Goal: Use online tool/utility: Use online tool/utility

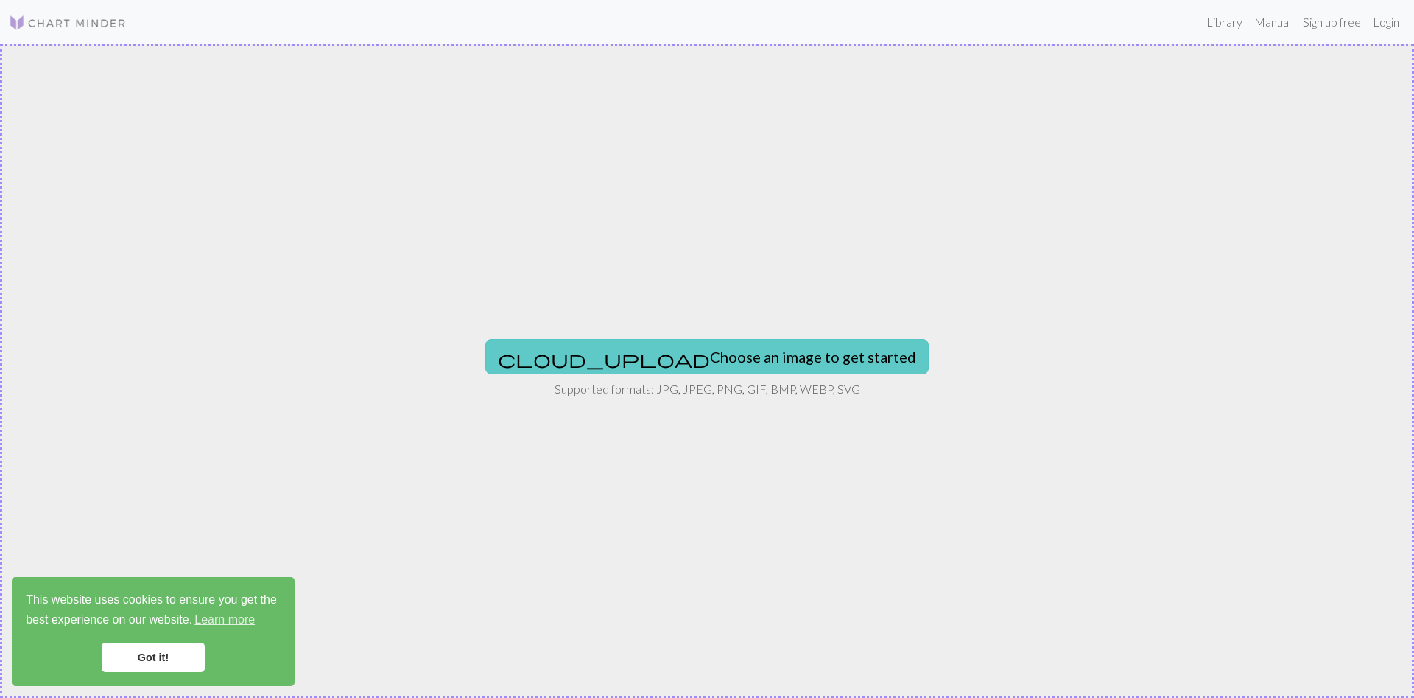
click at [692, 362] on button "cloud_upload Choose an image to get started" at bounding box center [706, 356] width 443 height 35
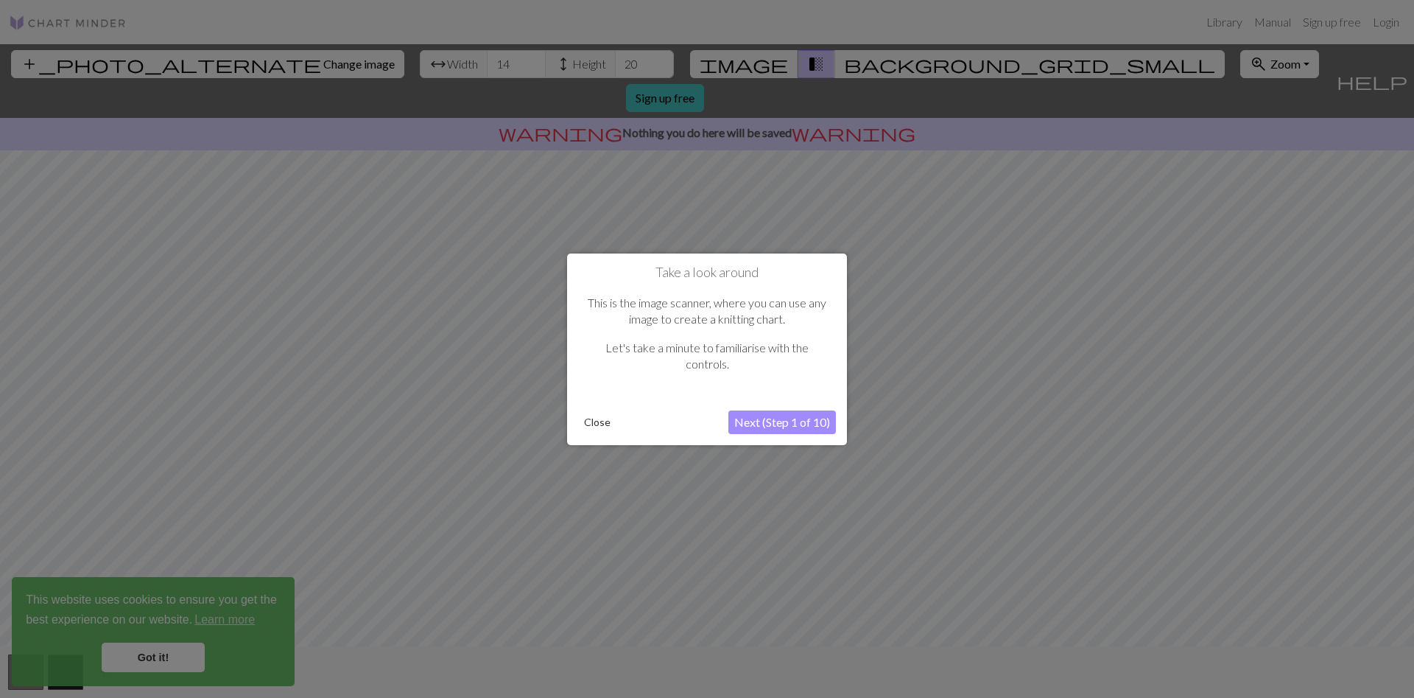
click at [797, 421] on button "Next (Step 1 of 10)" at bounding box center [782, 422] width 108 height 24
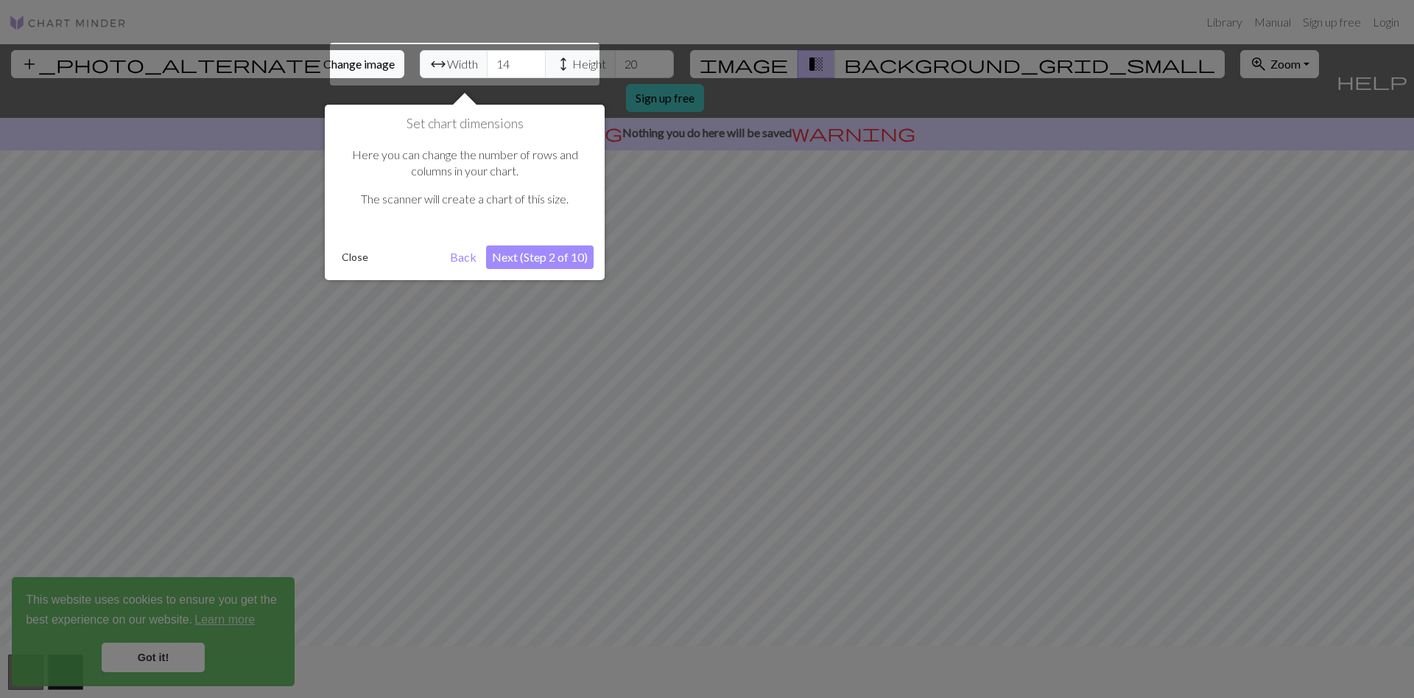
click at [552, 253] on button "Next (Step 2 of 10)" at bounding box center [540, 257] width 108 height 24
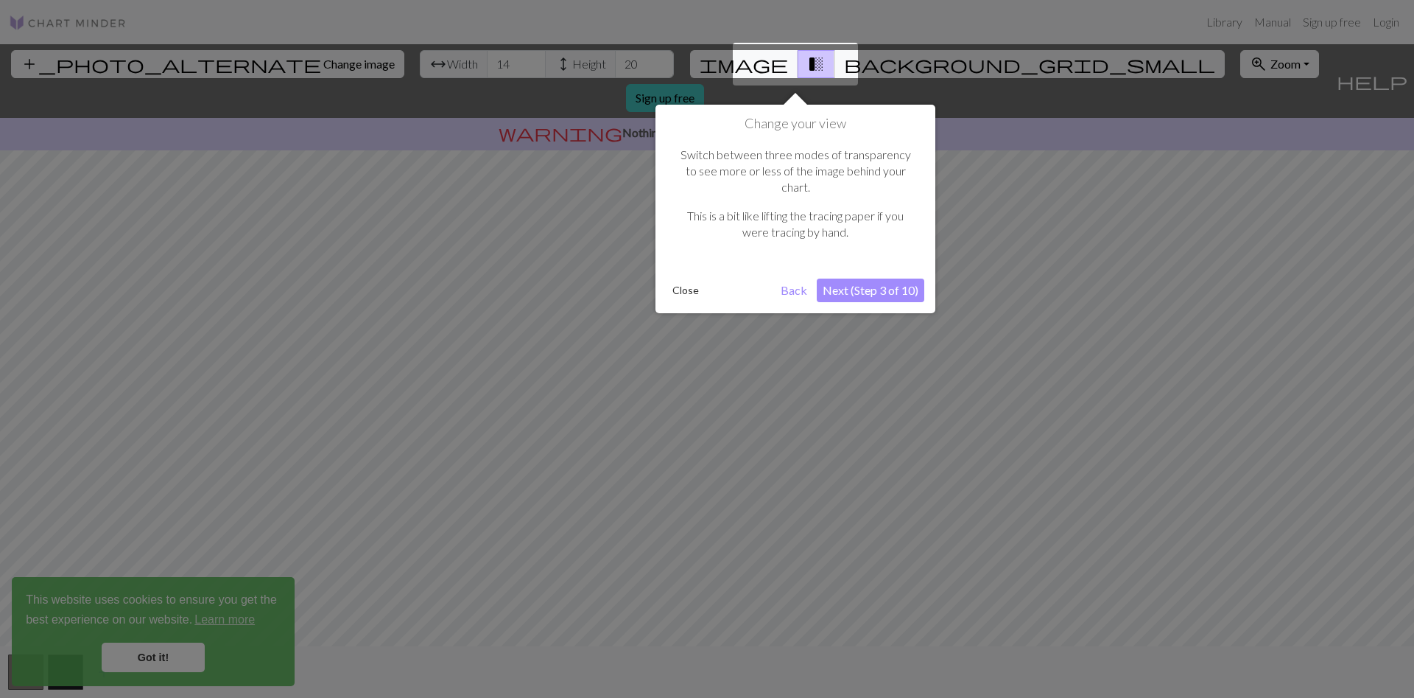
click at [893, 278] on button "Next (Step 3 of 10)" at bounding box center [871, 290] width 108 height 24
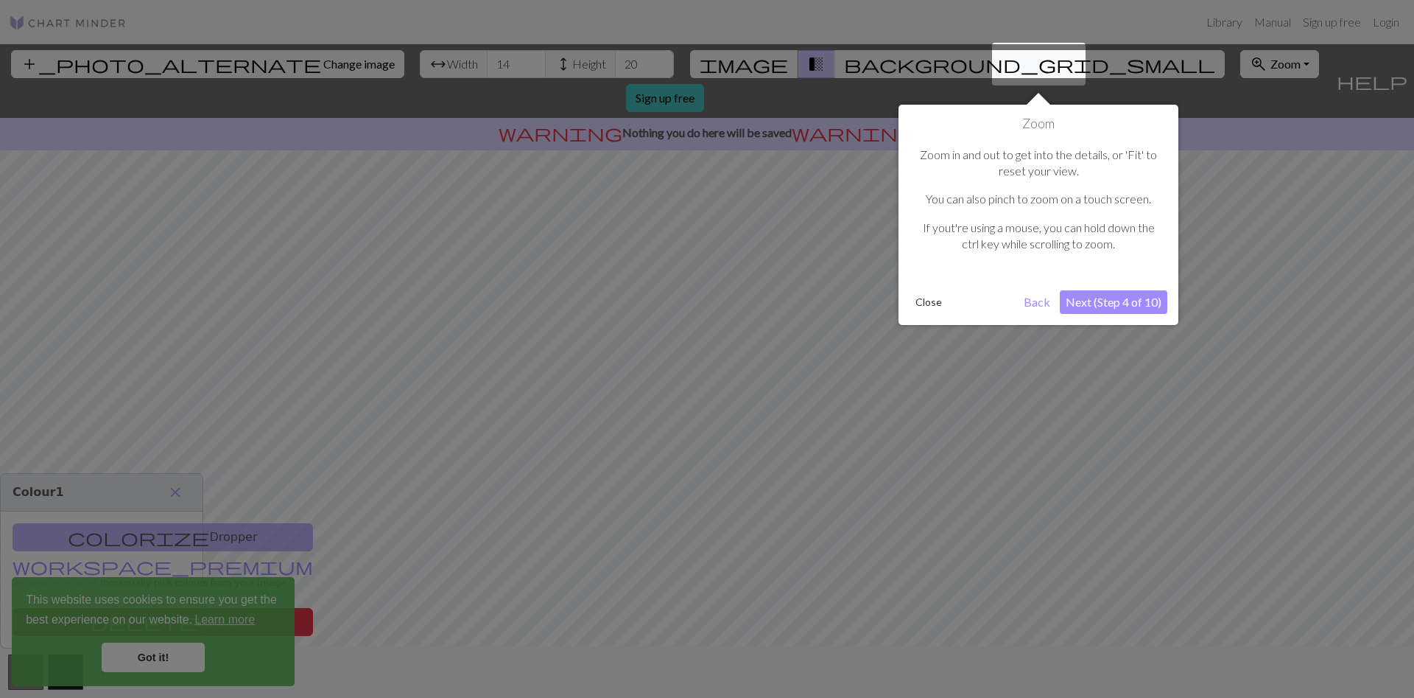
click at [1109, 298] on button "Next (Step 4 of 10)" at bounding box center [1114, 302] width 108 height 24
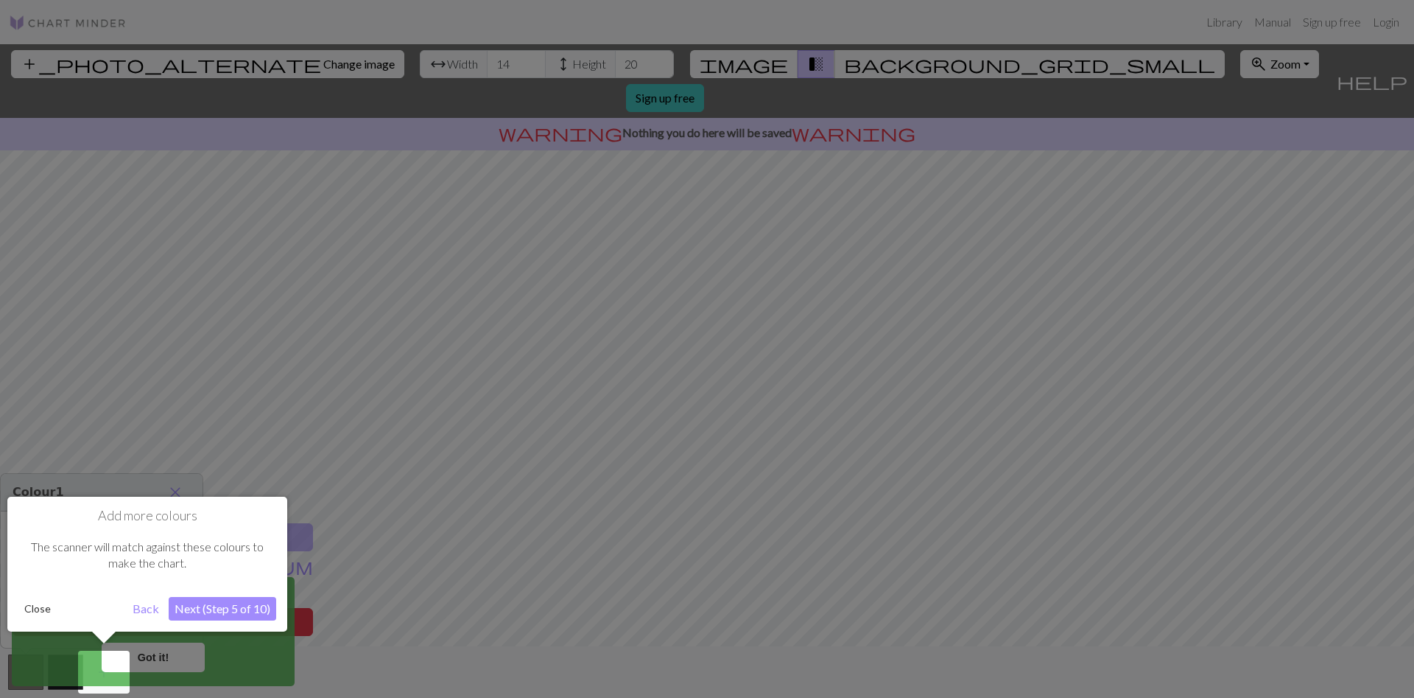
click at [206, 605] on button "Next (Step 5 of 10)" at bounding box center [223, 609] width 108 height 24
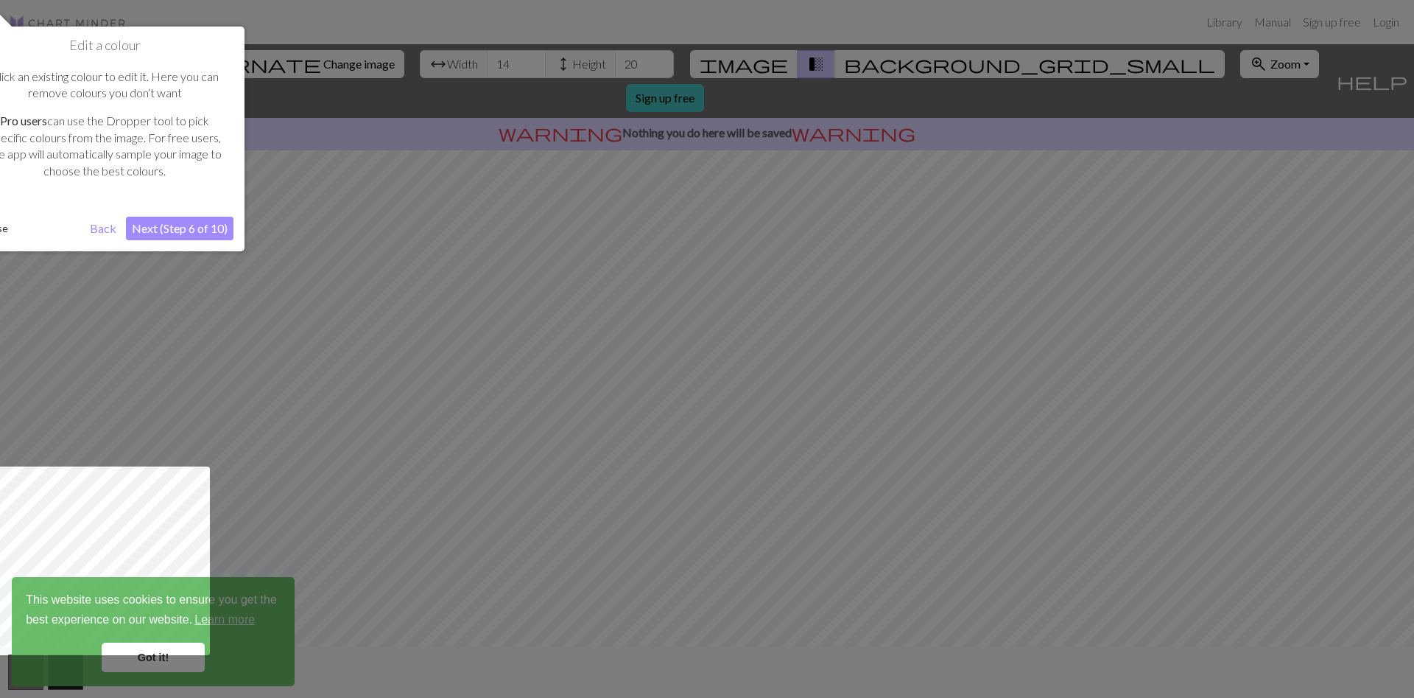
click at [171, 225] on button "Next (Step 6 of 10)" at bounding box center [180, 229] width 108 height 24
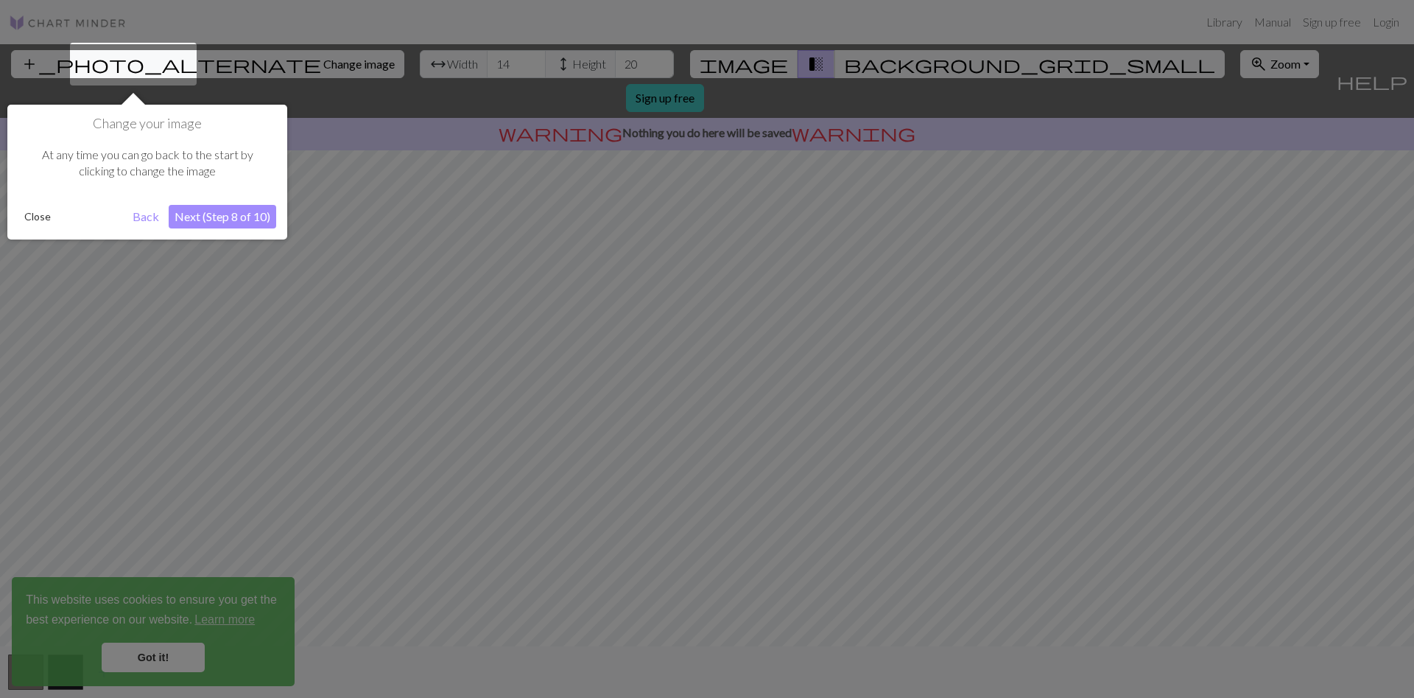
click at [229, 222] on button "Next (Step 8 of 10)" at bounding box center [223, 217] width 108 height 24
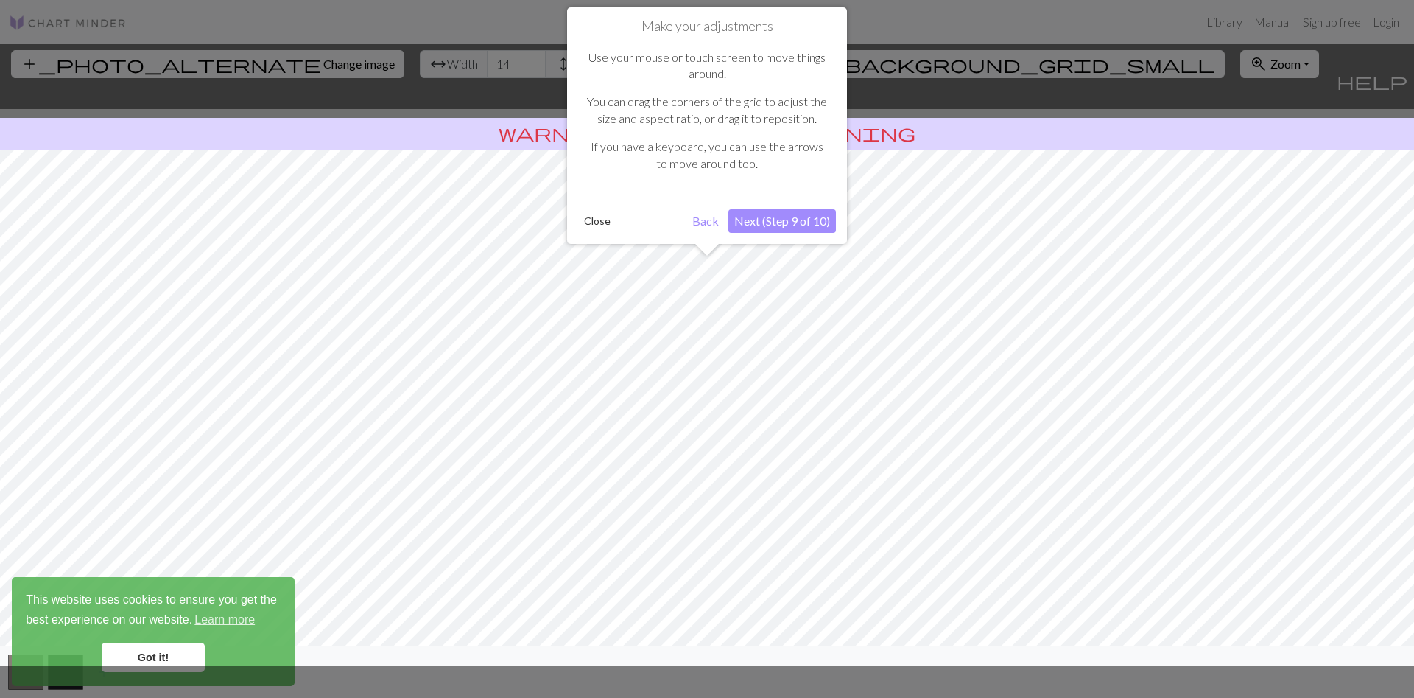
click at [776, 220] on button "Next (Step 9 of 10)" at bounding box center [782, 221] width 108 height 24
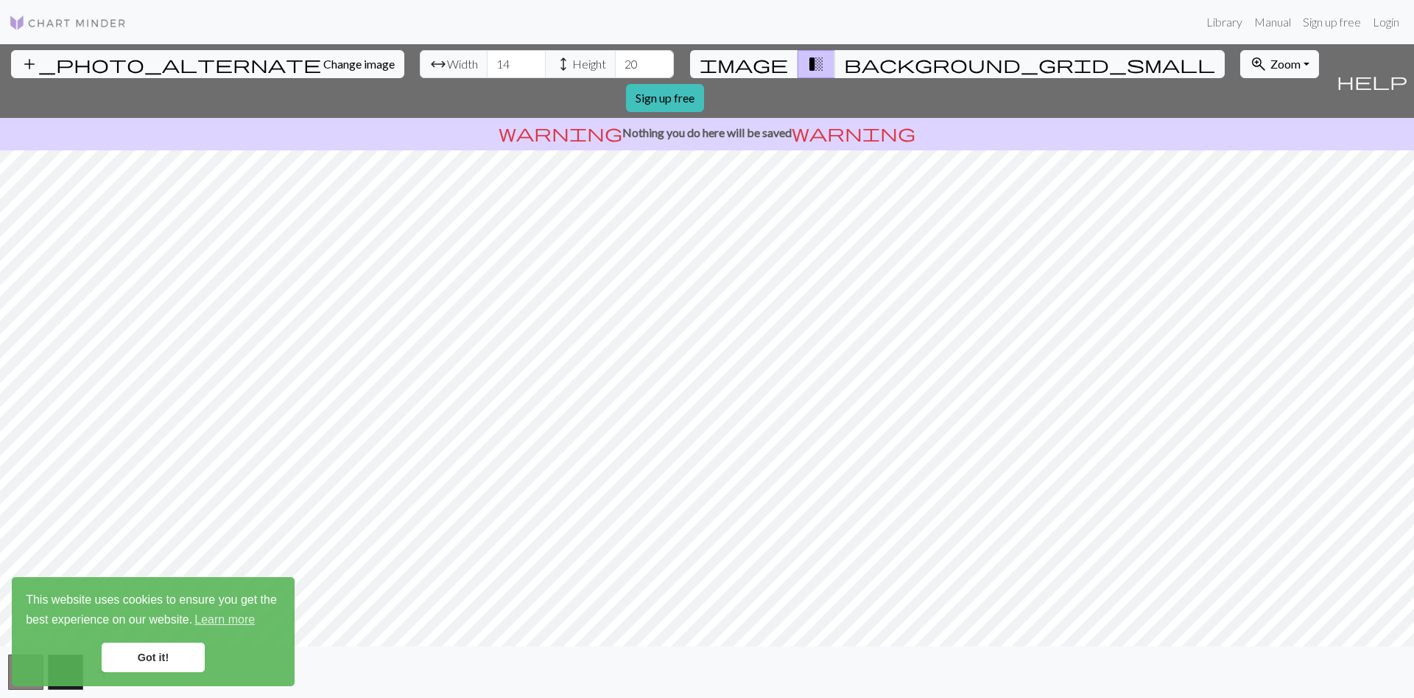
click at [167, 669] on link "Got it!" at bounding box center [153, 656] width 103 height 29
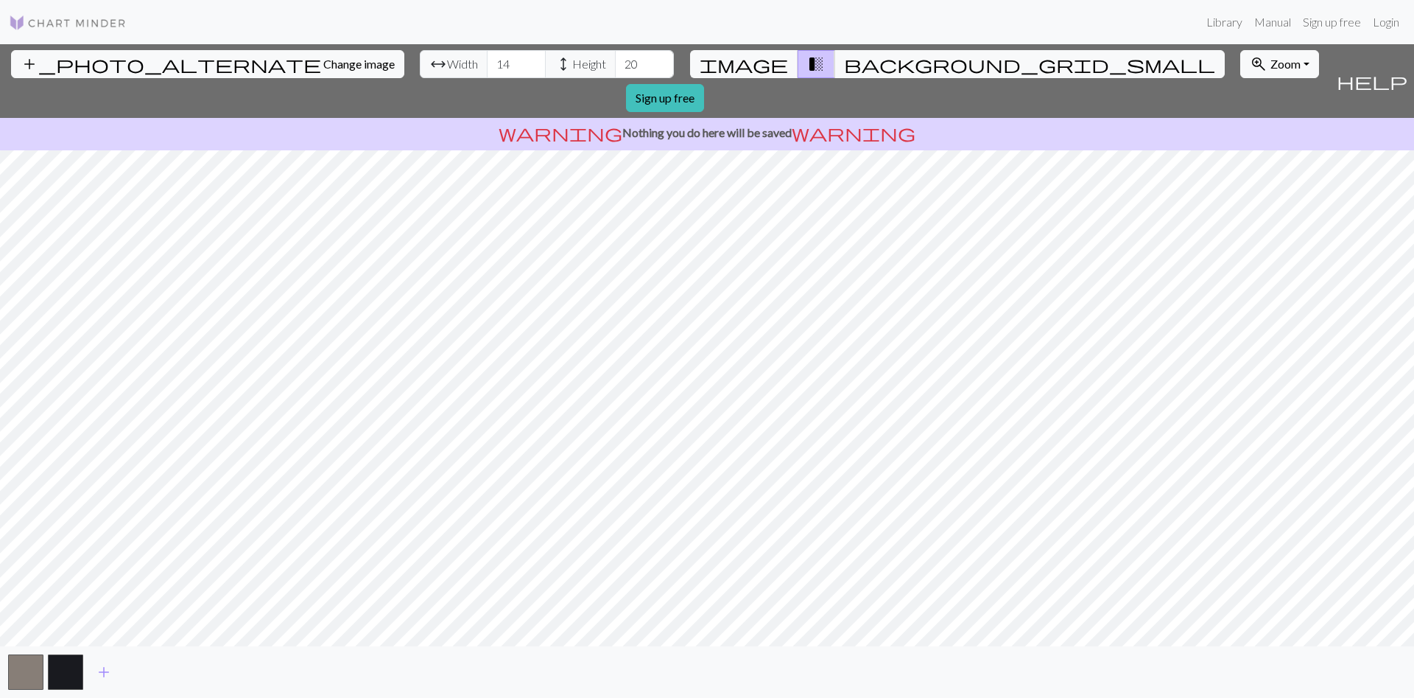
click at [30, 677] on body "This website uses cookies to ensure you get the best experience on our website.…" at bounding box center [707, 349] width 1414 height 698
click at [68, 673] on button "button" at bounding box center [65, 671] width 35 height 35
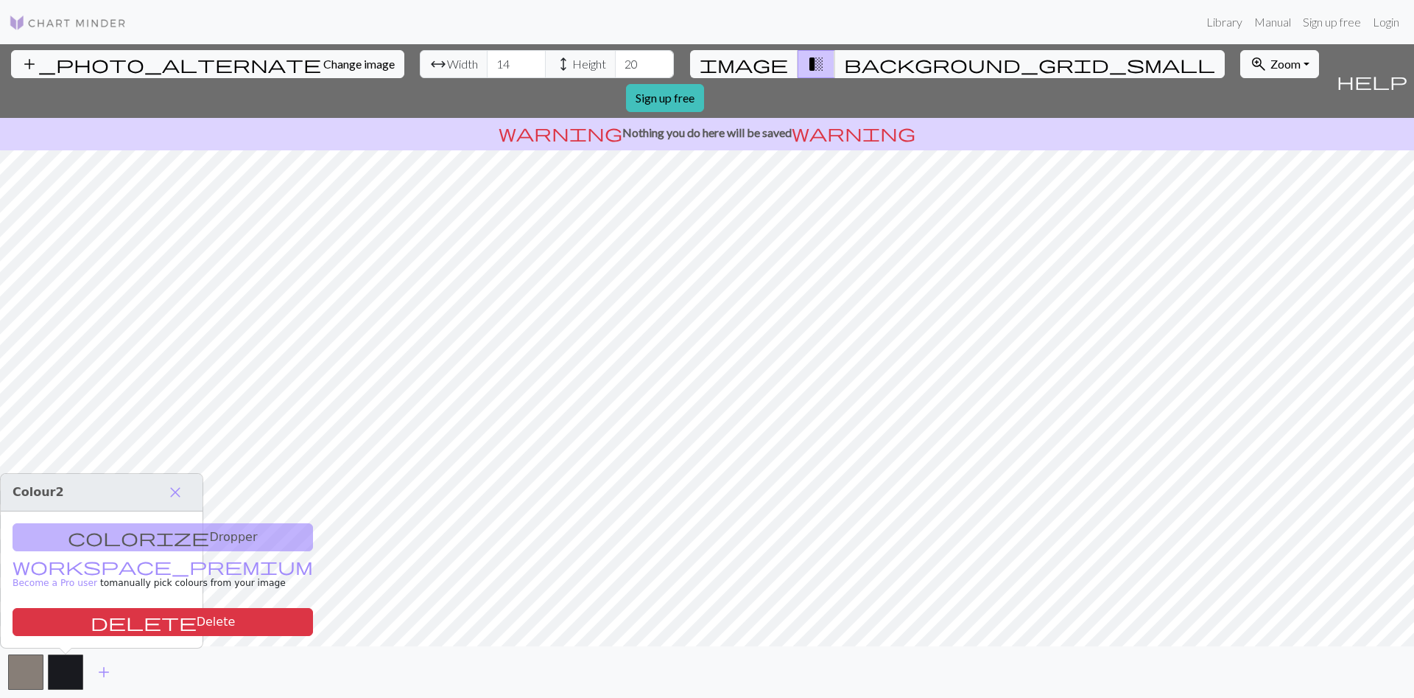
click at [100, 539] on div "colorize Dropper workspace_premium Become a Pro user to manually pick colours f…" at bounding box center [102, 579] width 202 height 136
click at [18, 676] on button "button" at bounding box center [25, 671] width 35 height 35
click at [768, 60] on span "image" at bounding box center [744, 64] width 88 height 21
click at [835, 66] on button "background_grid_small" at bounding box center [1030, 64] width 390 height 28
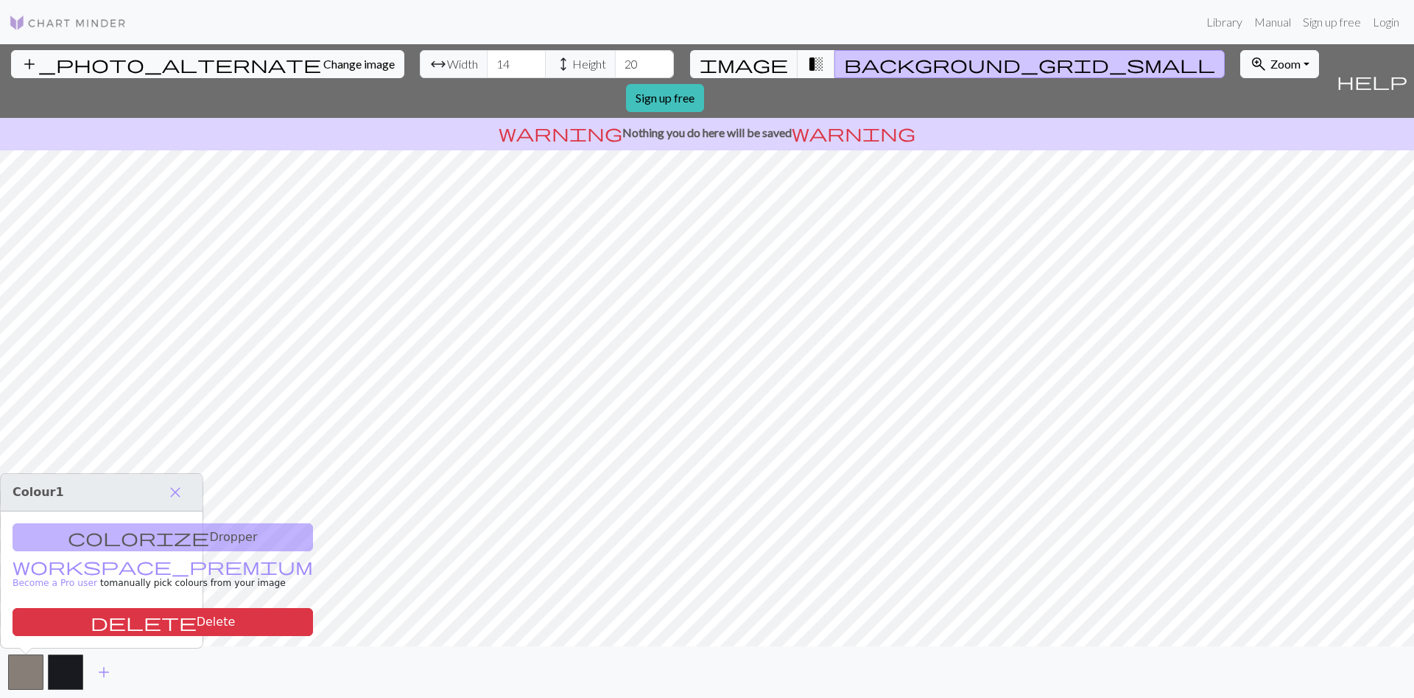
click at [807, 68] on span "transition_fade" at bounding box center [816, 64] width 18 height 21
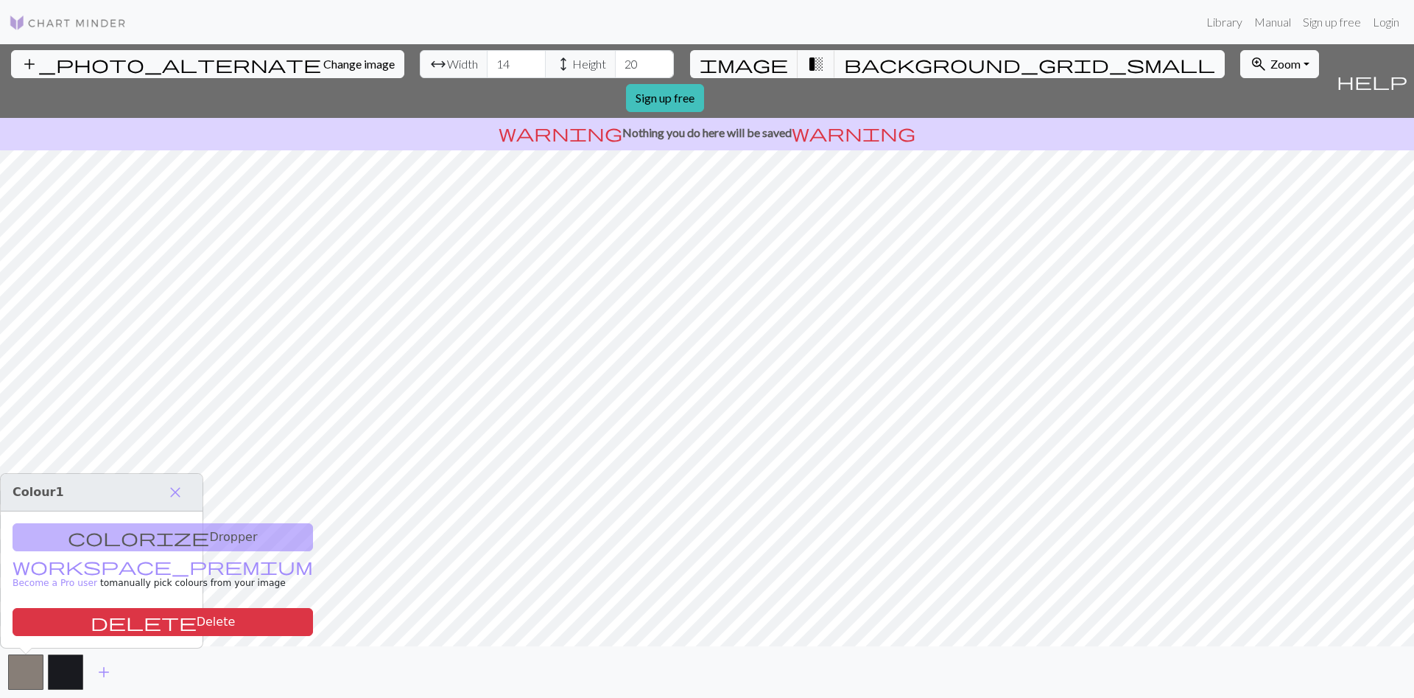
click at [844, 62] on span "background_grid_small" at bounding box center [1029, 64] width 371 height 21
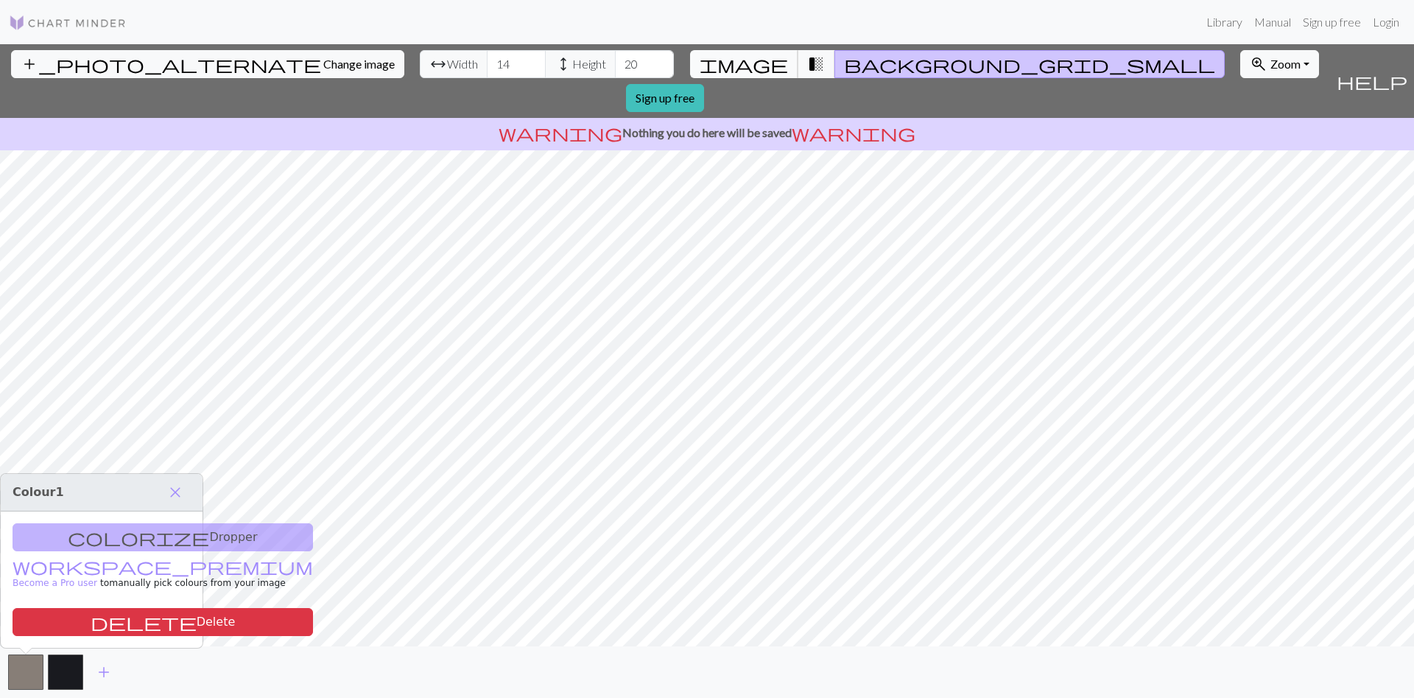
click at [770, 61] on button "image" at bounding box center [744, 64] width 108 height 28
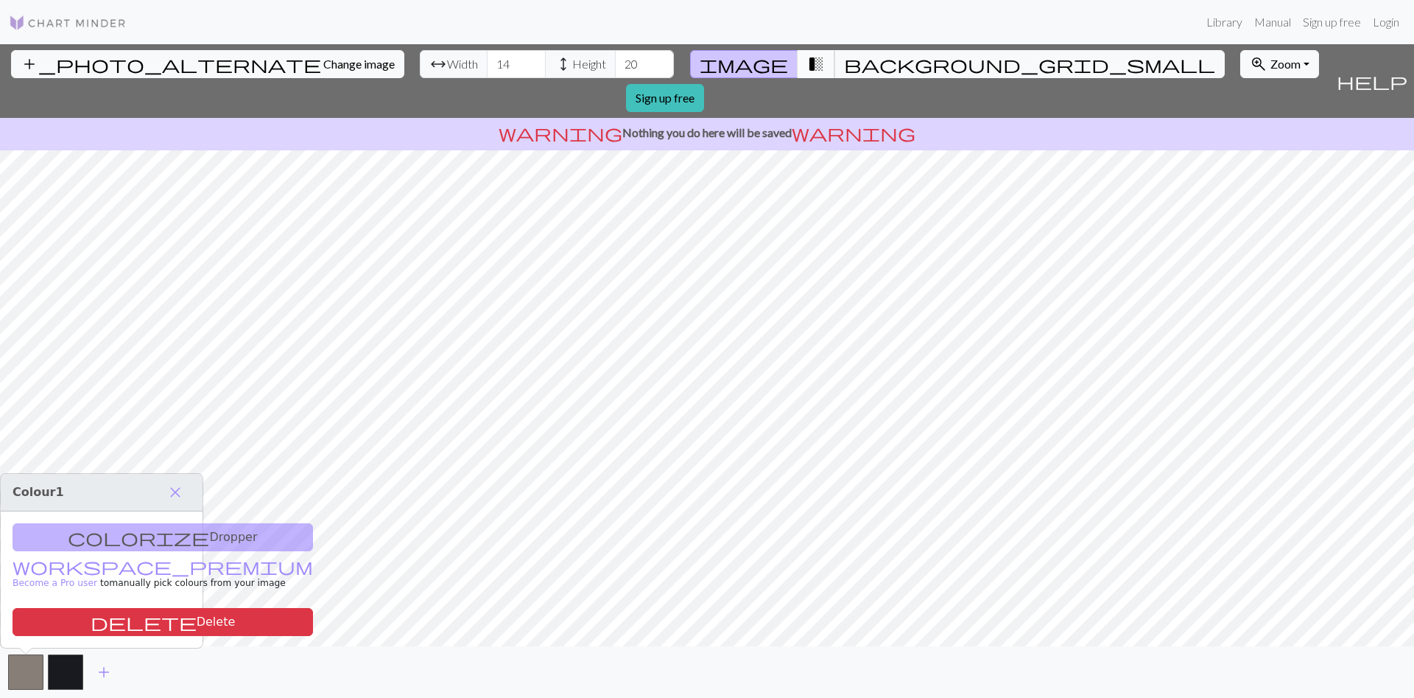
click at [807, 57] on span "transition_fade" at bounding box center [816, 64] width 18 height 21
click at [110, 538] on div "colorize Dropper workspace_premium Become a Pro user to manually pick colours f…" at bounding box center [102, 579] width 202 height 136
click at [170, 486] on span "close" at bounding box center [175, 492] width 18 height 21
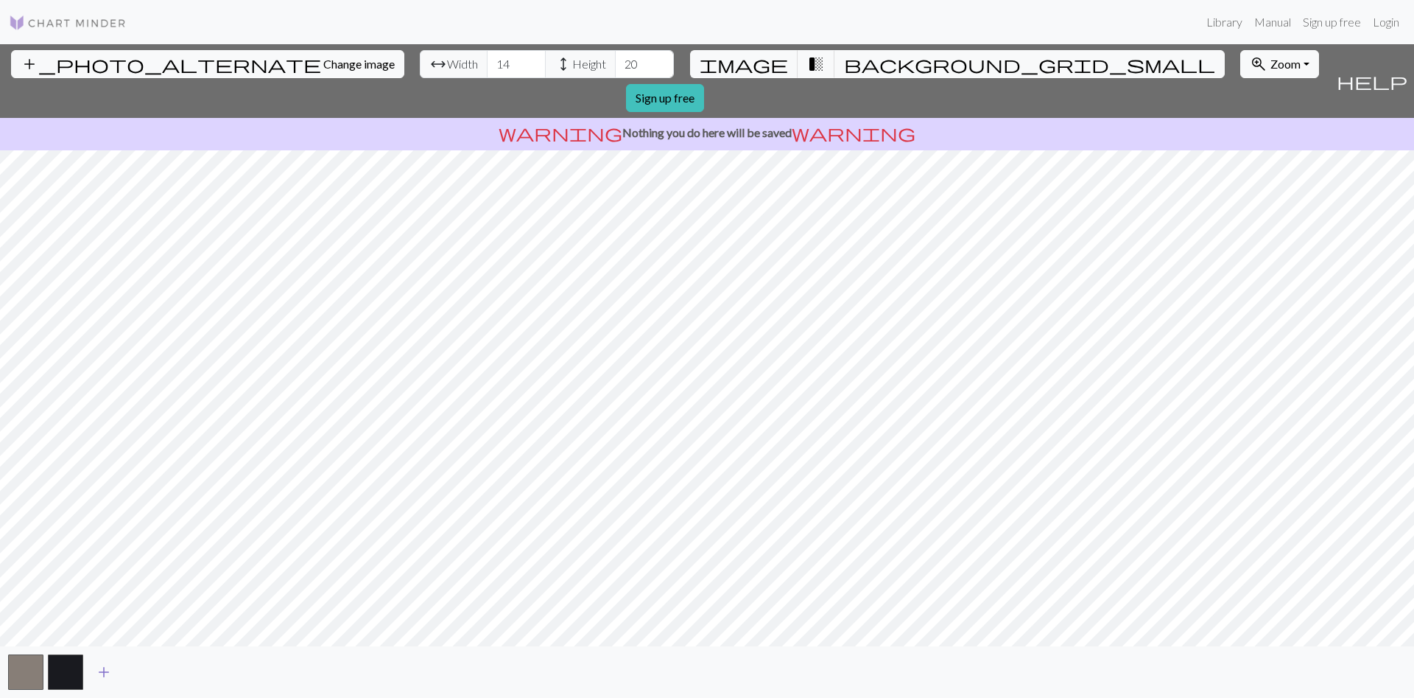
click at [100, 669] on span "add" at bounding box center [104, 671] width 18 height 21
click at [141, 671] on span "add" at bounding box center [144, 671] width 18 height 21
click at [141, 671] on button "button" at bounding box center [144, 671] width 35 height 35
click at [184, 674] on span "add" at bounding box center [184, 671] width 18 height 21
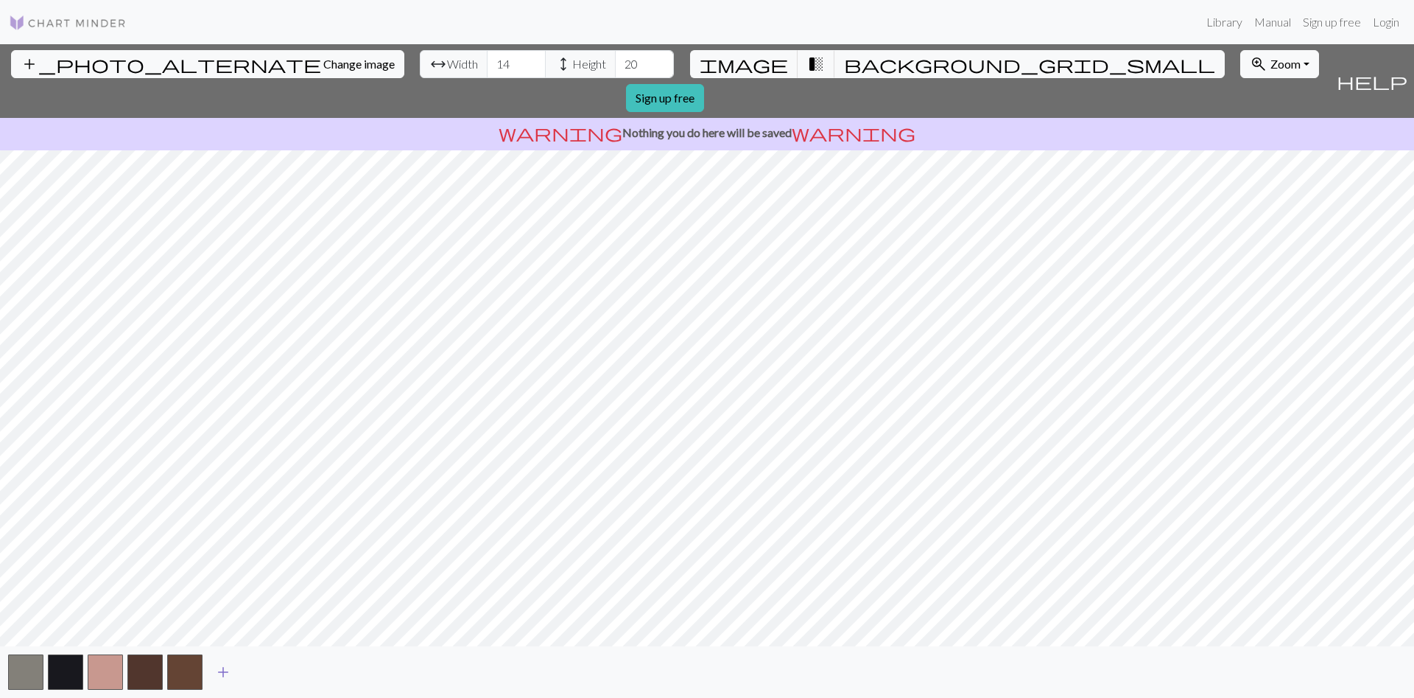
click at [228, 671] on span "add" at bounding box center [223, 671] width 18 height 21
click at [260, 666] on span "add" at bounding box center [263, 671] width 18 height 21
click at [295, 671] on span "add" at bounding box center [303, 671] width 18 height 21
click at [327, 672] on button "add" at bounding box center [342, 672] width 37 height 28
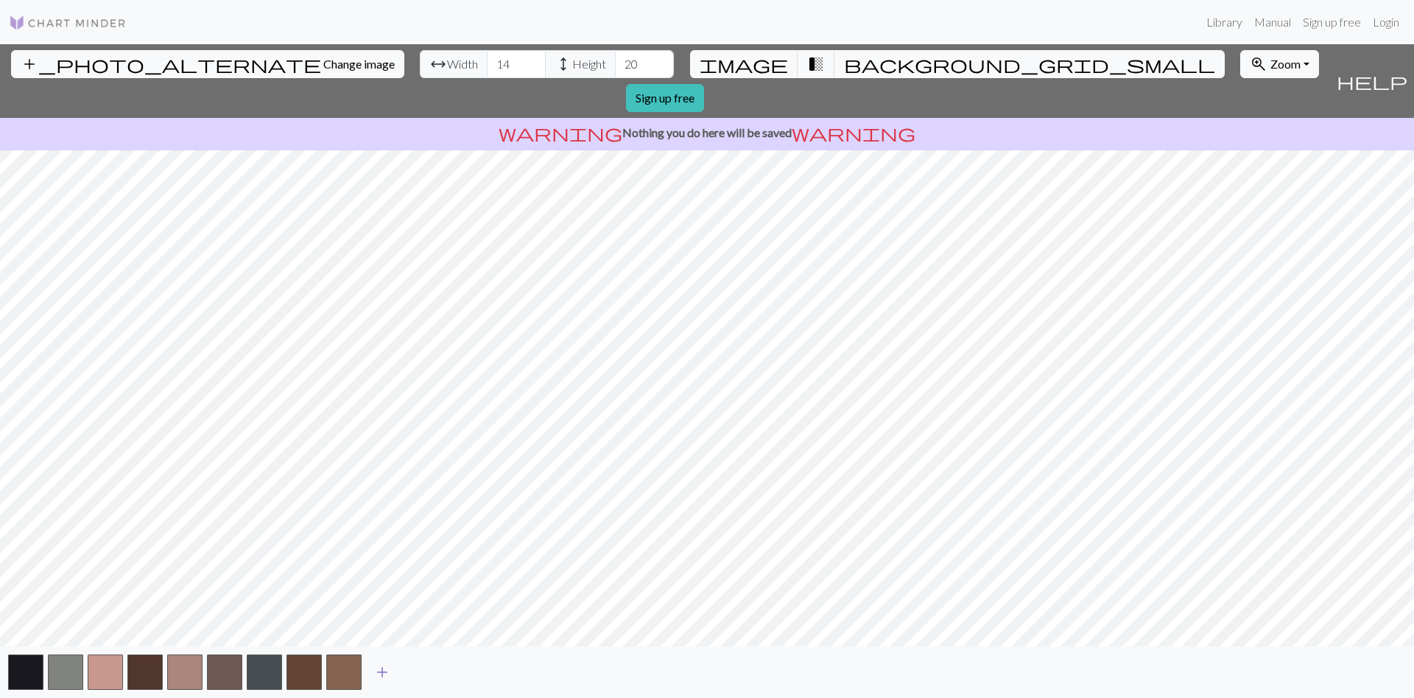
click at [373, 673] on button "add" at bounding box center [382, 672] width 37 height 28
click at [415, 674] on span "add" at bounding box center [422, 671] width 18 height 21
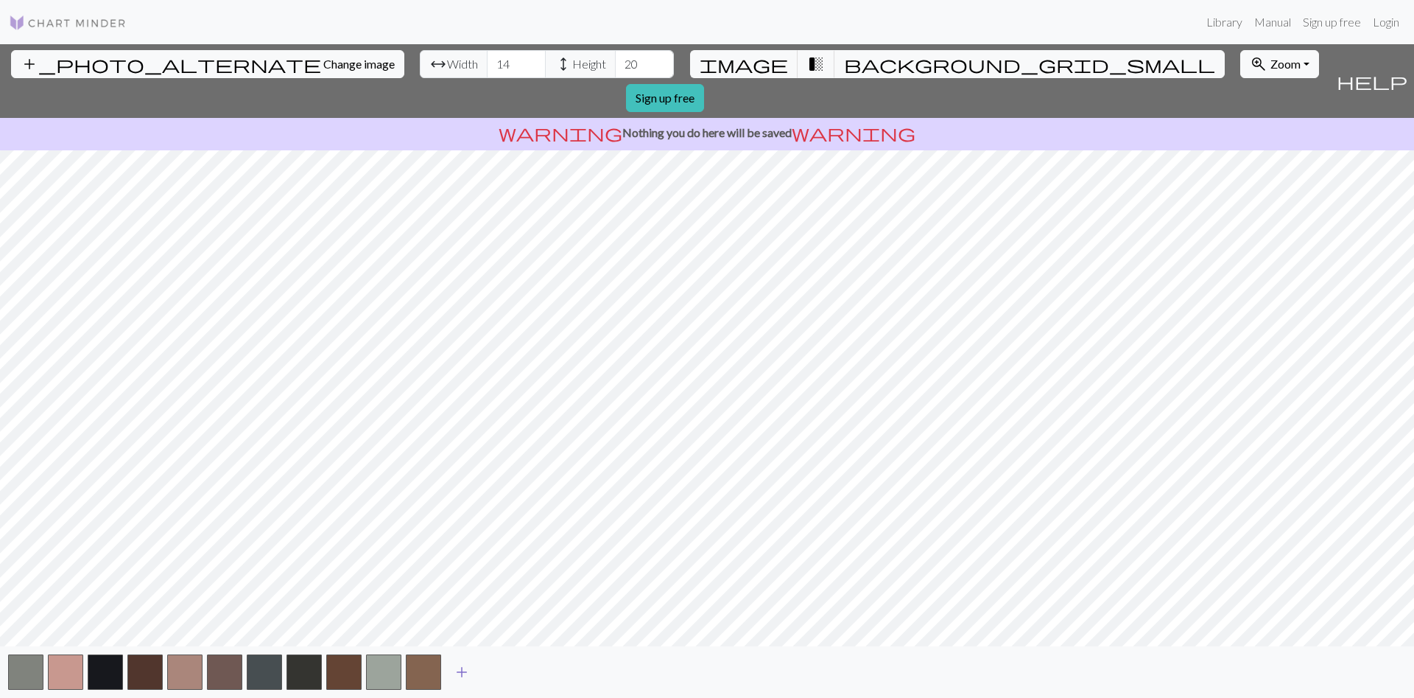
click at [457, 673] on span "add" at bounding box center [462, 671] width 18 height 21
click at [512, 668] on button "add" at bounding box center [501, 672] width 37 height 28
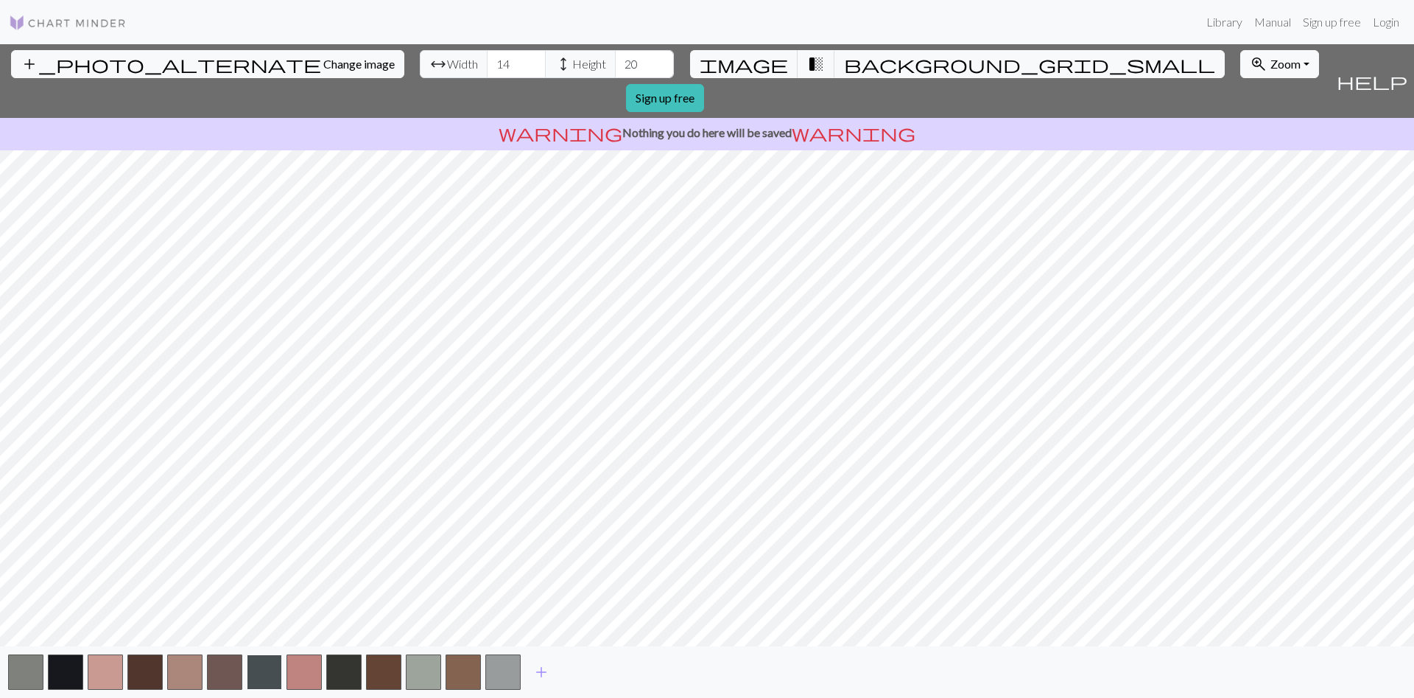
click at [247, 678] on button "button" at bounding box center [264, 671] width 35 height 35
click at [221, 672] on button "button" at bounding box center [224, 671] width 35 height 35
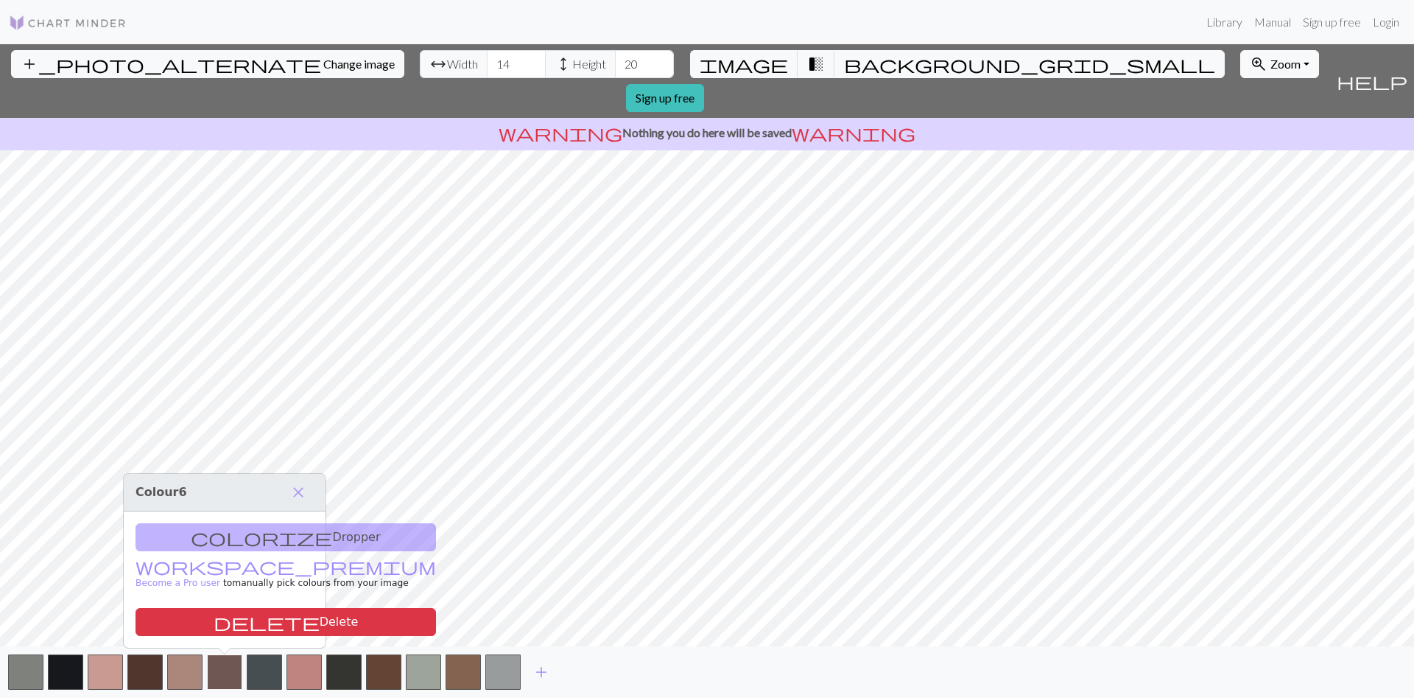
click at [224, 670] on button "button" at bounding box center [224, 671] width 35 height 35
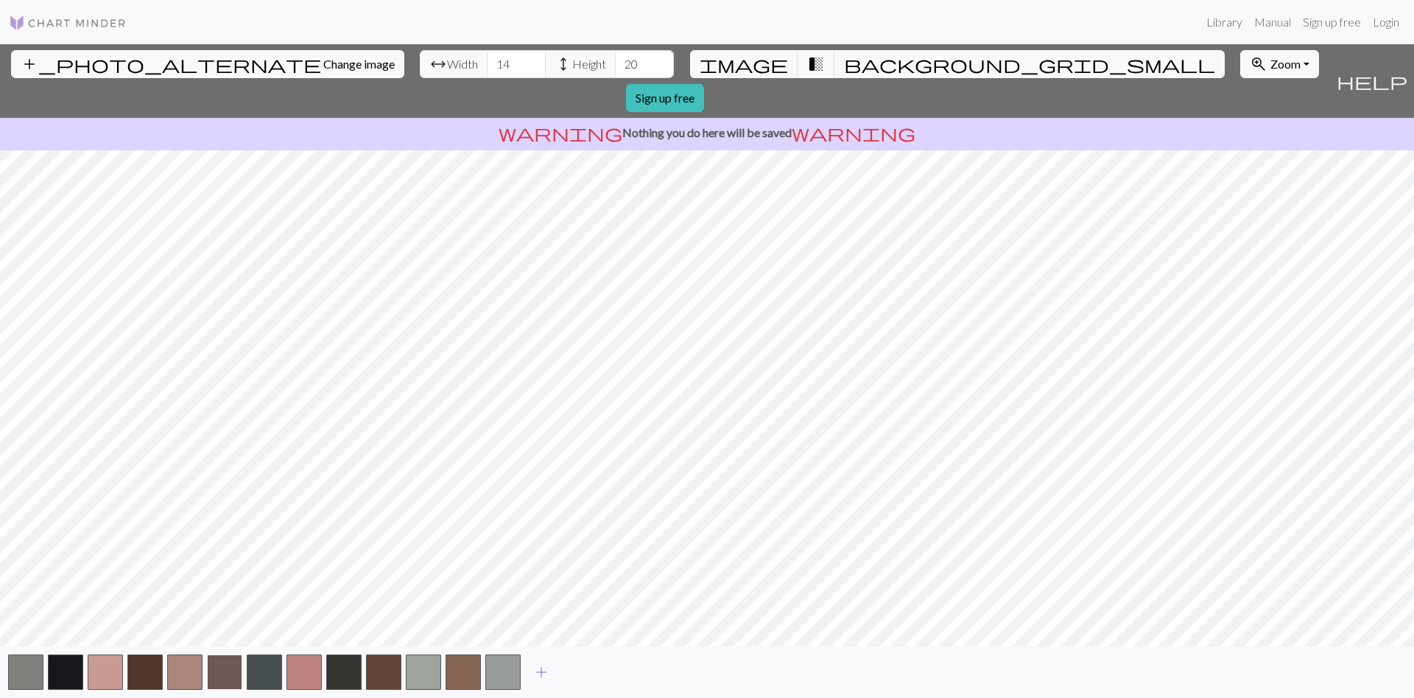
click at [224, 670] on button "button" at bounding box center [224, 671] width 35 height 35
